Goal: Contribute content: Contribute content

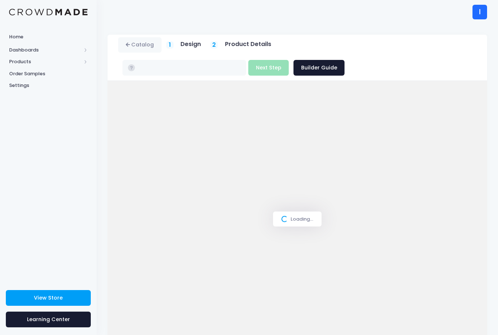
scroll to position [33, 0]
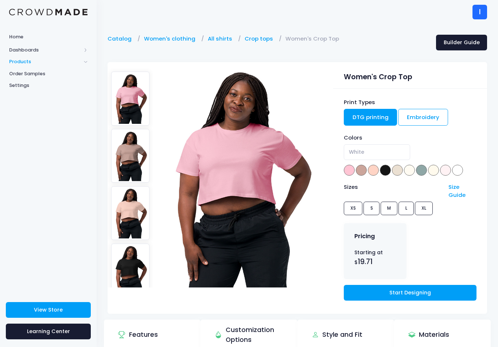
select select "White"
click at [26, 68] on link "Product Builder" at bounding box center [48, 73] width 97 height 12
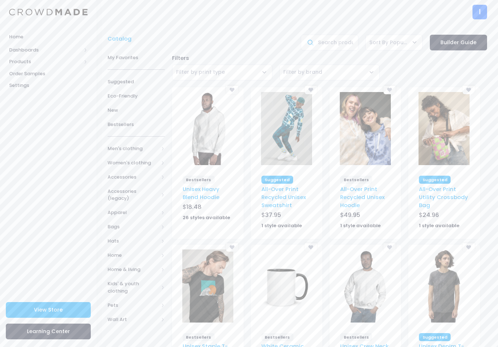
click at [159, 162] on span "Women's clothing" at bounding box center [136, 162] width 57 height 14
click at [144, 209] on span "All hoodies & sweatshirts" at bounding box center [134, 220] width 31 height 22
click at [140, 225] on span "All hoodies & sweatshirts" at bounding box center [134, 220] width 31 height 22
click at [134, 214] on span "All hoodies & sweatshirts" at bounding box center [134, 220] width 31 height 22
click at [138, 242] on span "All hoodies & sweatshirts" at bounding box center [139, 244] width 33 height 14
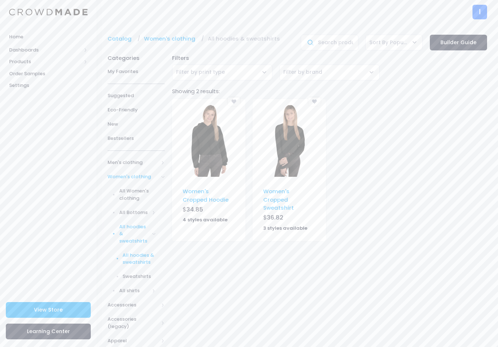
click at [225, 138] on img at bounding box center [208, 140] width 51 height 73
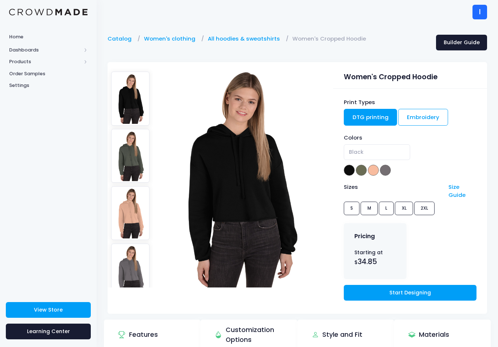
click at [385, 292] on link "Start Designing" at bounding box center [410, 293] width 133 height 16
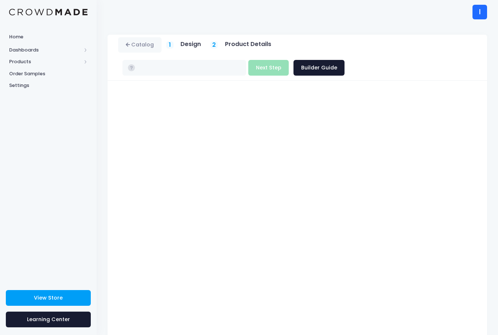
type input "$34.85 - $36.30"
type input "$39.85 - $41.30"
type input "$34.85 - $36.30"
click at [256, 70] on button "Next Step" at bounding box center [268, 68] width 40 height 16
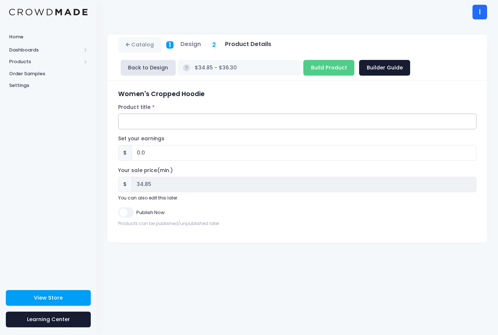
click at [259, 127] on input "Product title" at bounding box center [297, 121] width 359 height 16
type input "The Frozen Curse Hailey crop hoodie"
click at [131, 215] on input "Publish Now" at bounding box center [125, 212] width 15 height 11
checkbox input "true"
click at [319, 71] on input "Build Product" at bounding box center [329, 68] width 51 height 16
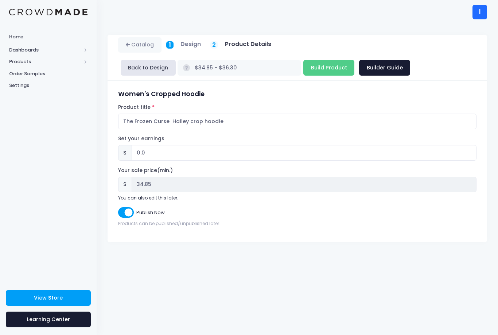
click at [56, 295] on span "View Store" at bounding box center [48, 297] width 29 height 7
click at [318, 62] on input "Build Product" at bounding box center [329, 68] width 51 height 16
type input "Building product..."
